Goal: Contribute content

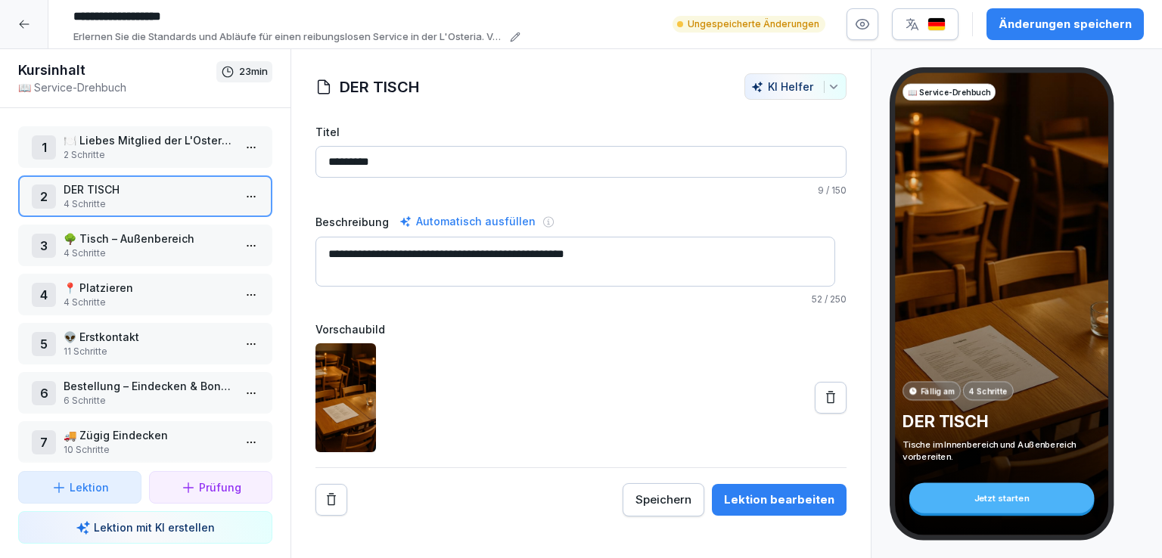
type textarea "**********"
click at [823, 400] on icon at bounding box center [830, 397] width 15 height 15
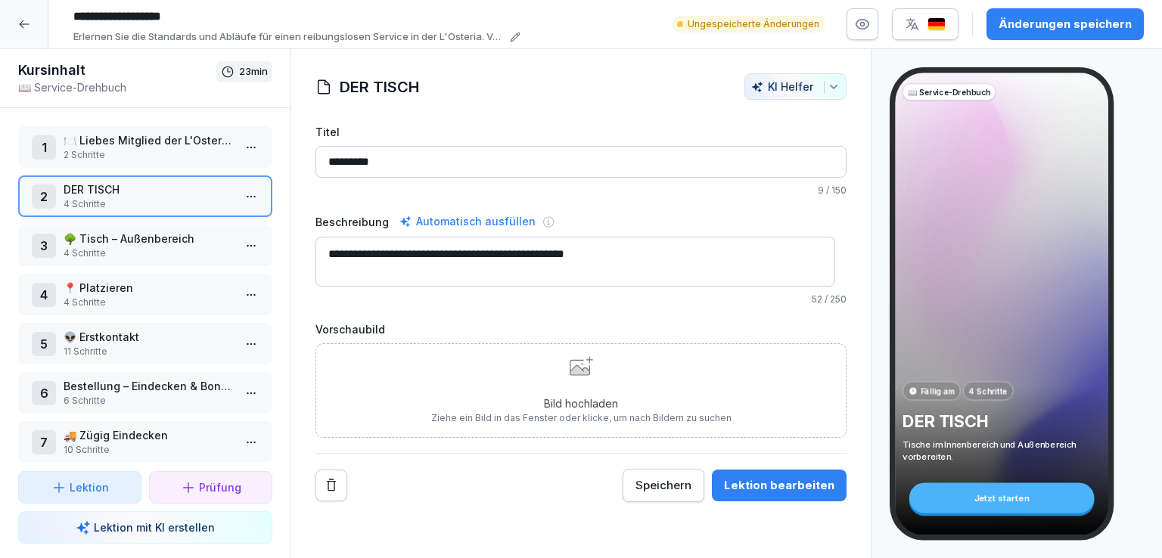
click at [560, 372] on div "Bild hochladen Ziehe ein Bild in das Fenster oder klicke, um nach Bildern zu su…" at bounding box center [581, 390] width 300 height 69
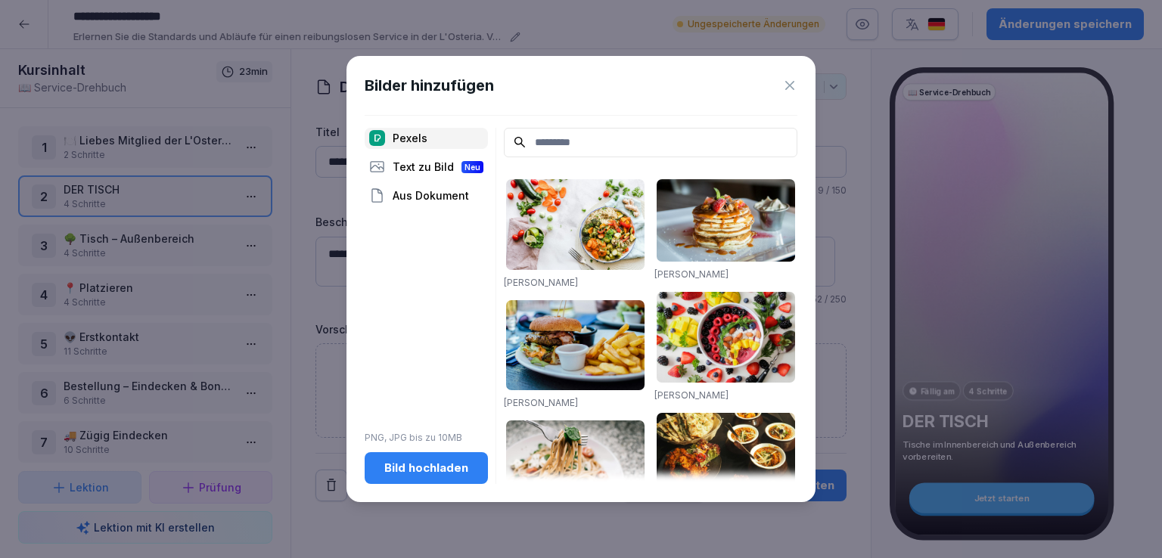
click at [448, 463] on div "Bild hochladen" at bounding box center [426, 468] width 99 height 17
click at [792, 89] on icon at bounding box center [789, 85] width 15 height 15
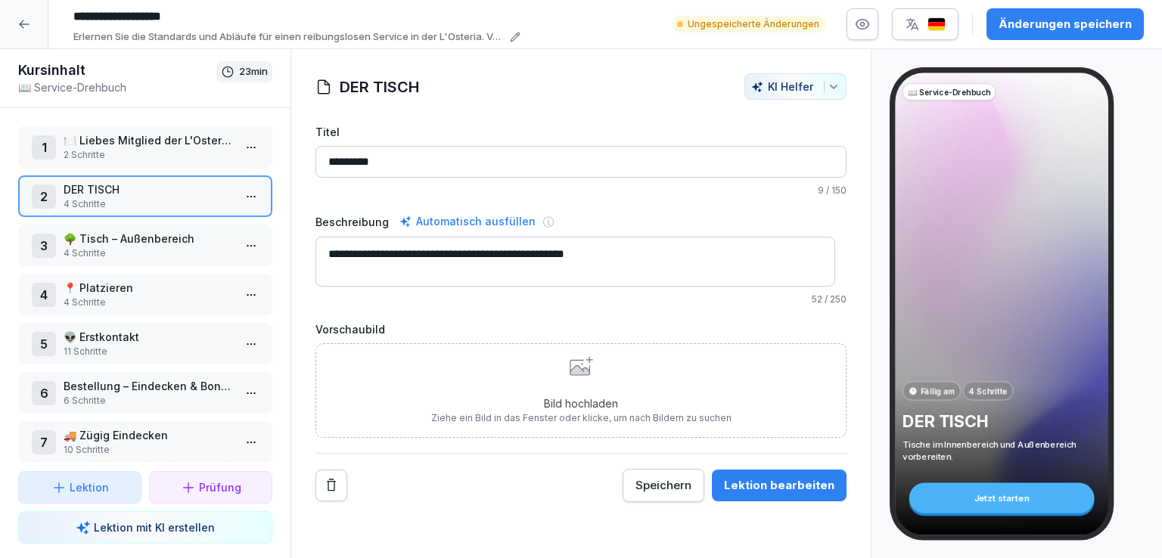
click at [1082, 22] on div "Änderungen speichern" at bounding box center [1064, 24] width 133 height 17
